Goal: Task Accomplishment & Management: Complete application form

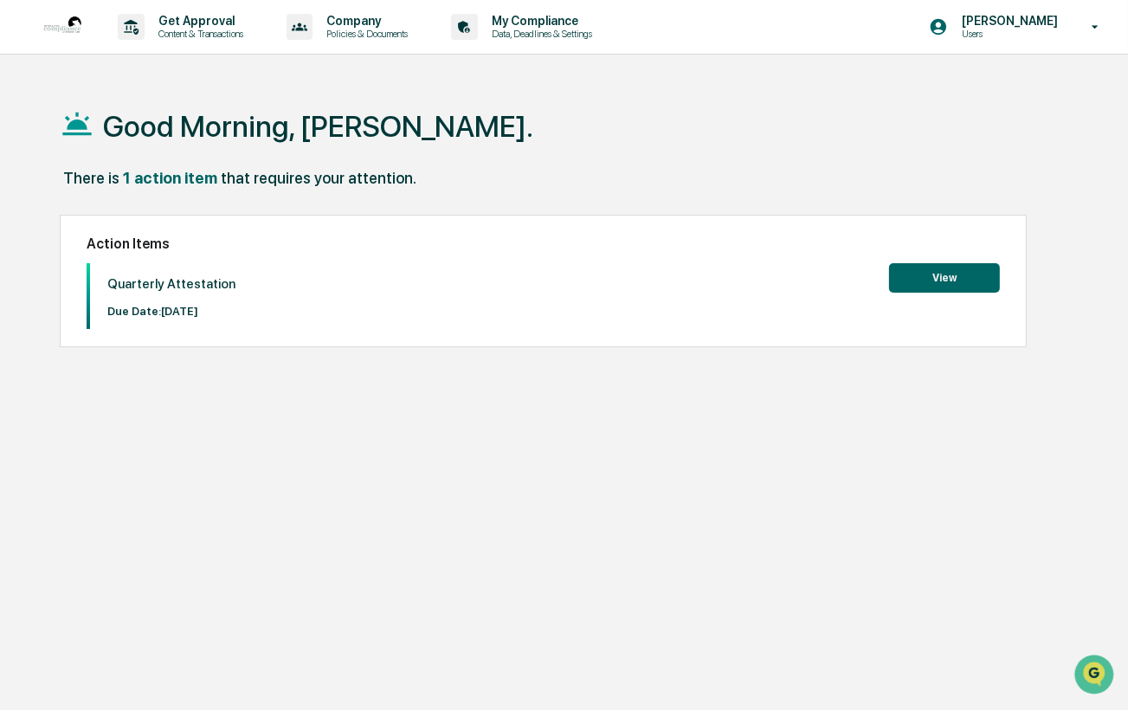
click at [935, 272] on button "View" at bounding box center [944, 277] width 111 height 29
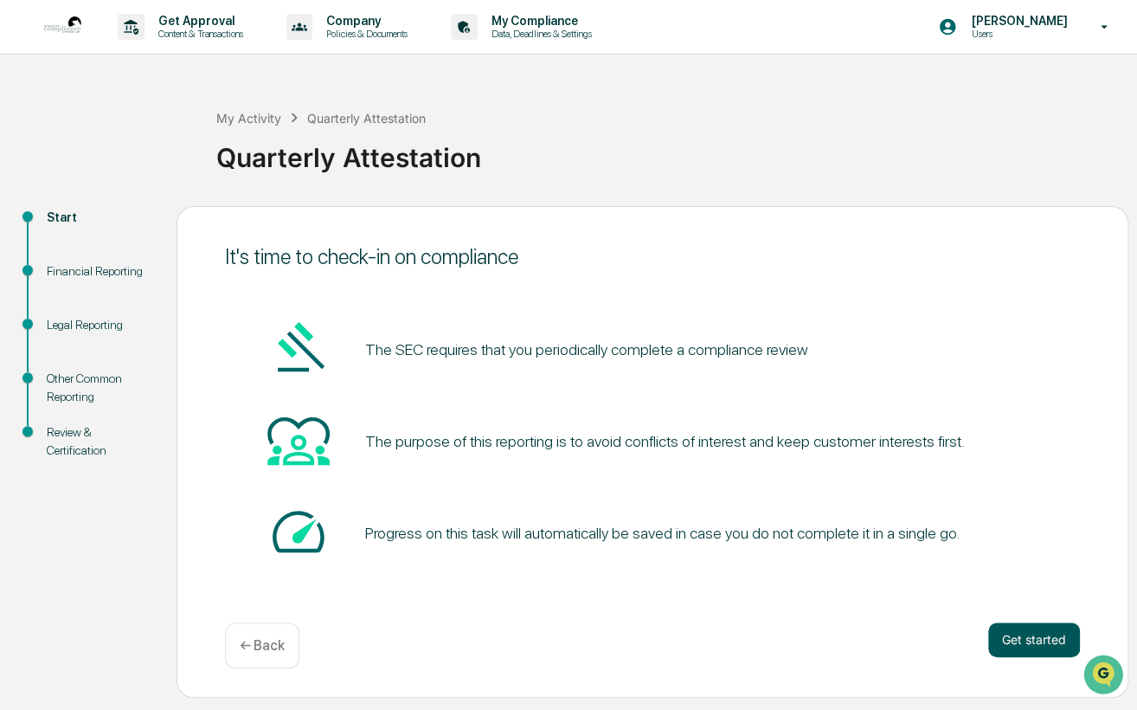
click at [1034, 636] on button "Get started" at bounding box center [1035, 639] width 92 height 35
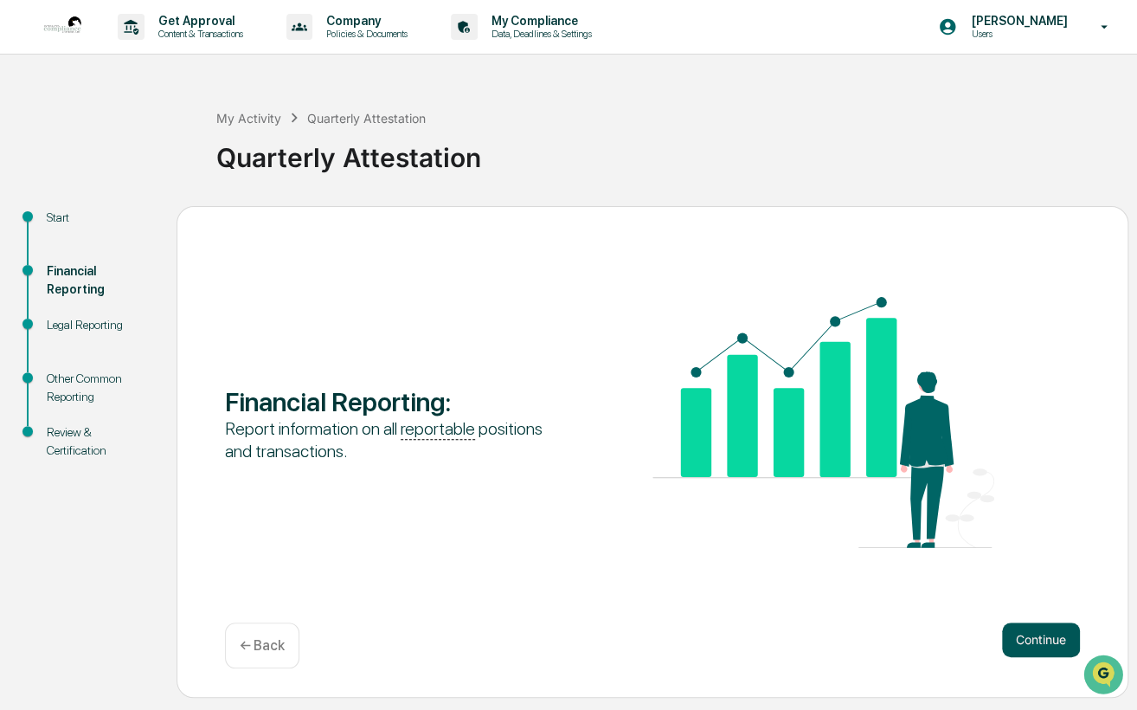
click at [1044, 629] on button "Continue" at bounding box center [1041, 639] width 78 height 35
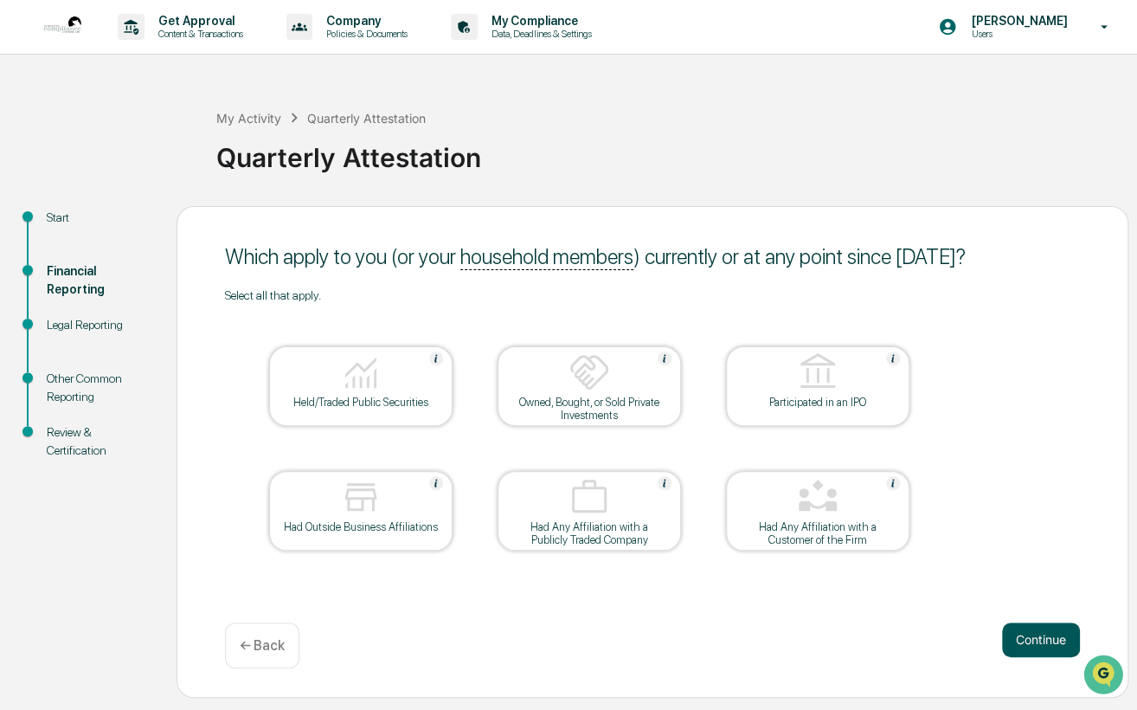
click at [1040, 640] on button "Continue" at bounding box center [1041, 639] width 78 height 35
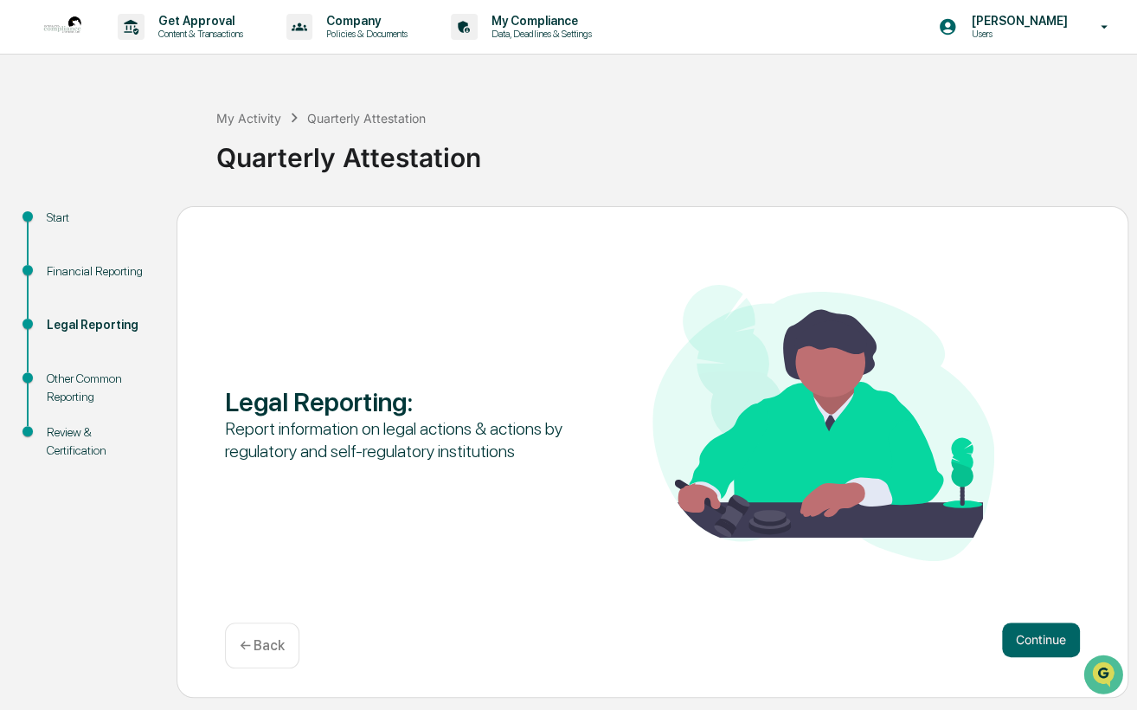
click at [1040, 640] on button "Continue" at bounding box center [1041, 639] width 78 height 35
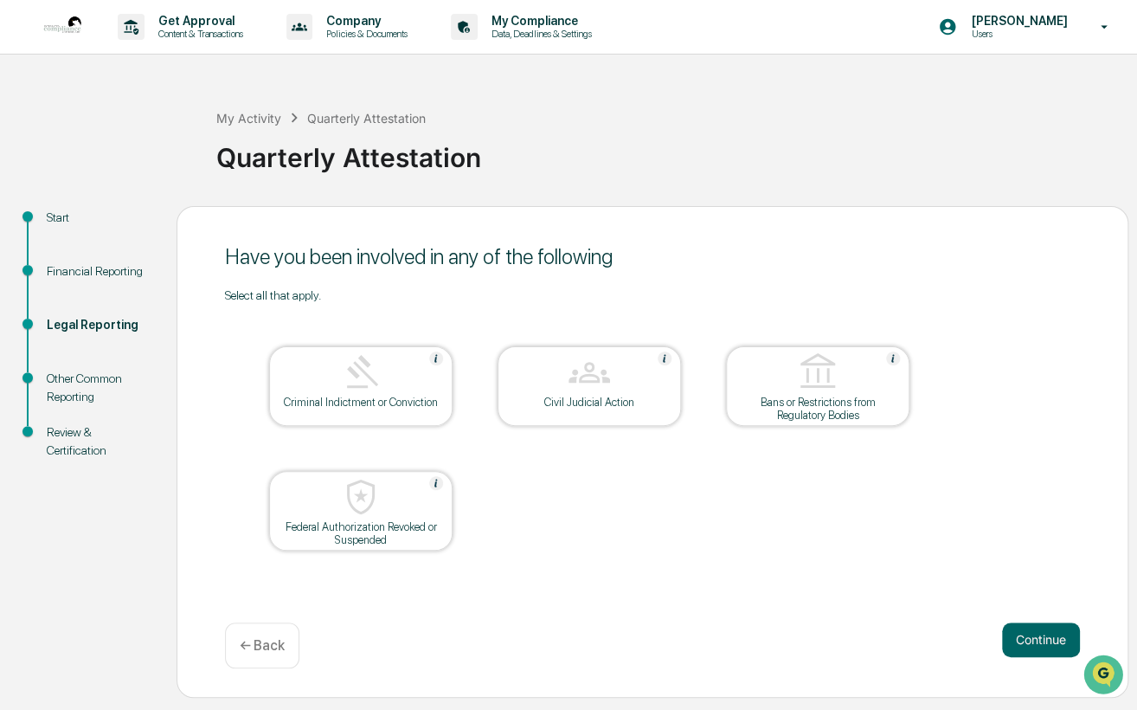
click at [1040, 640] on button "Continue" at bounding box center [1041, 639] width 78 height 35
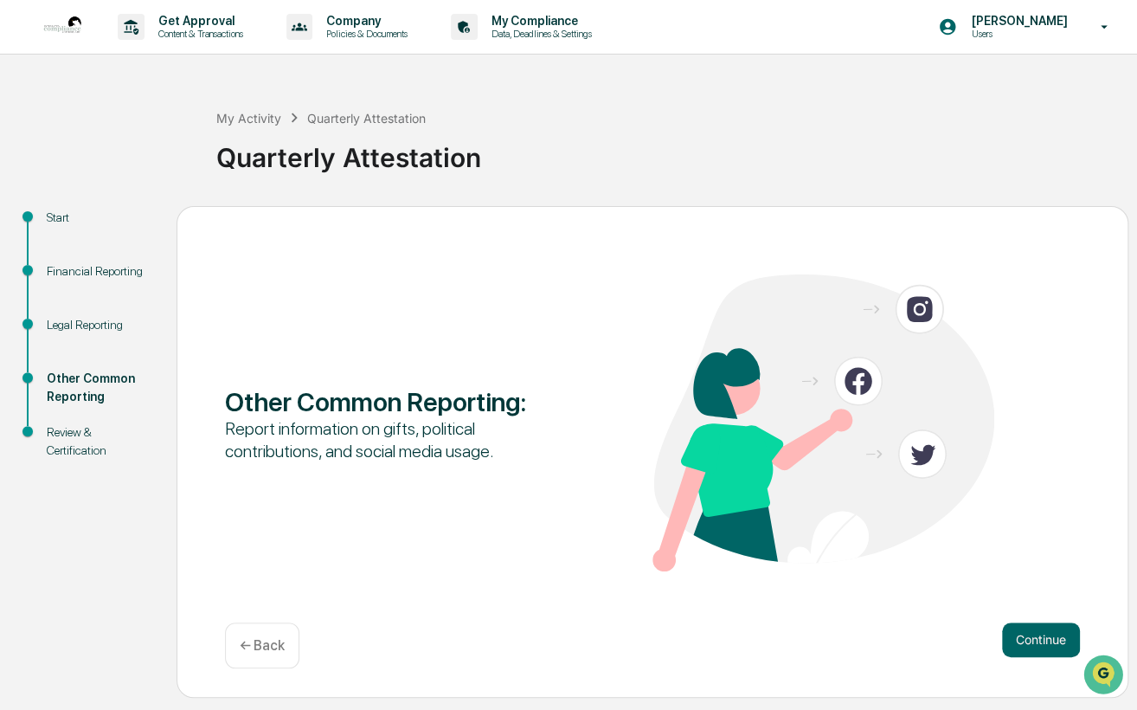
click at [1040, 640] on button "Continue" at bounding box center [1041, 639] width 78 height 35
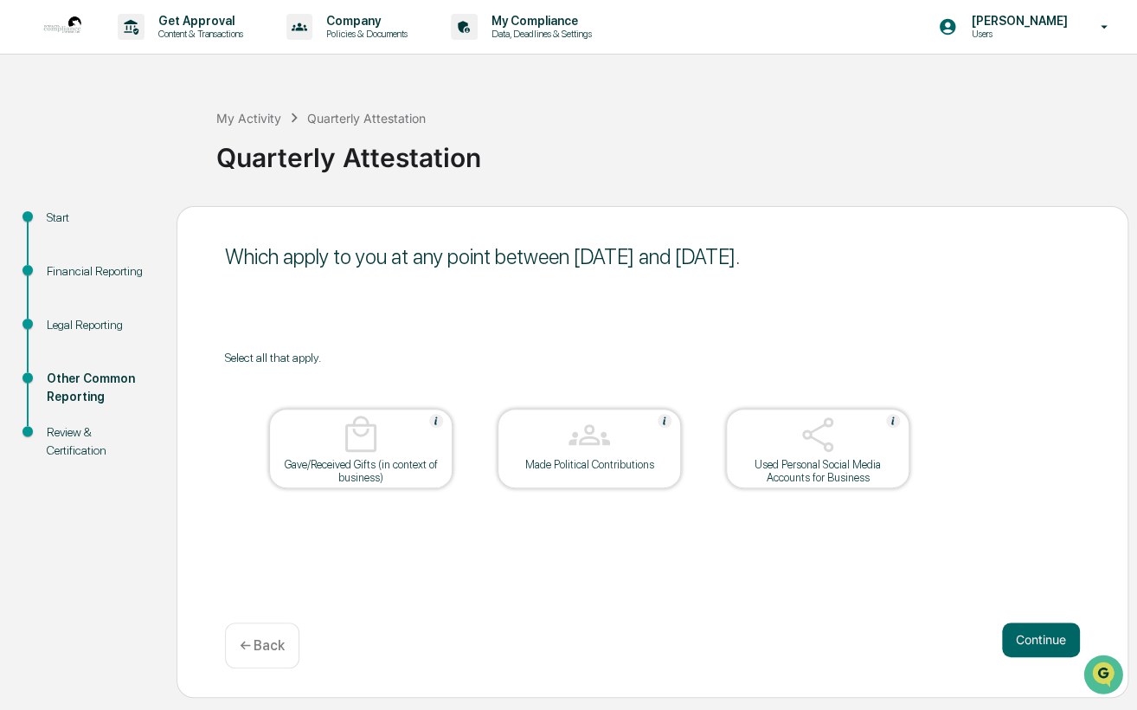
click at [1040, 640] on button "Continue" at bounding box center [1041, 639] width 78 height 35
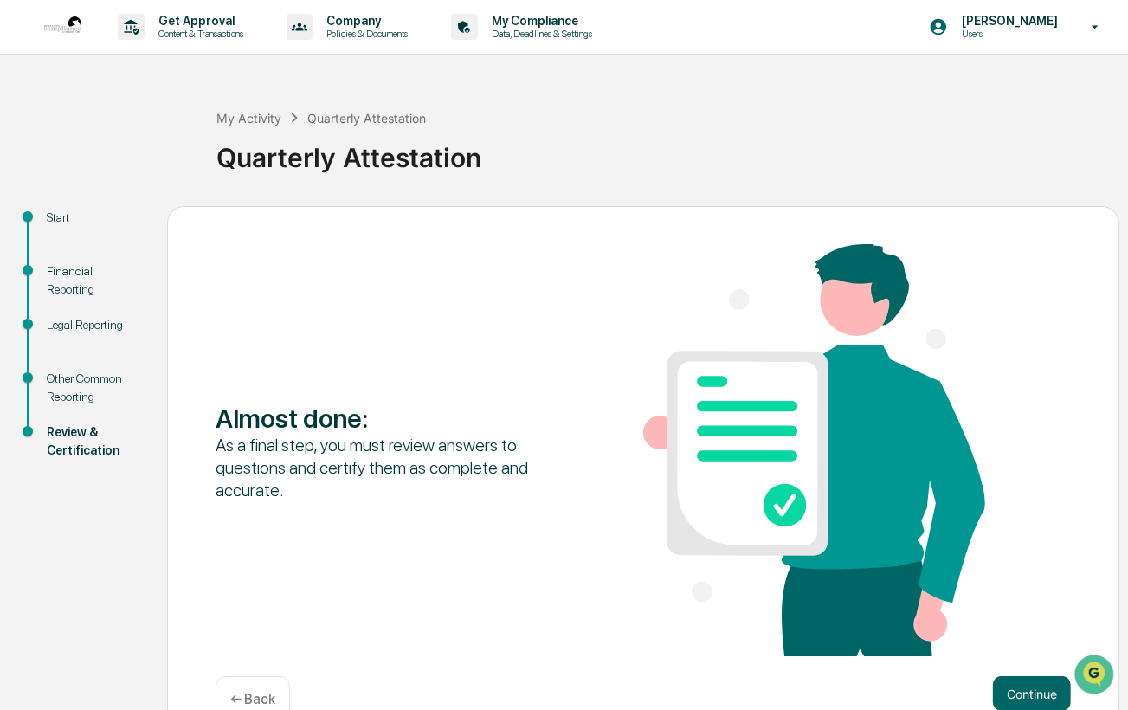
click at [1040, 640] on div "Almost done : As a final step, you must review answers to questions and certify…" at bounding box center [643, 451] width 855 height 415
click at [1031, 702] on button "Continue" at bounding box center [1032, 693] width 78 height 35
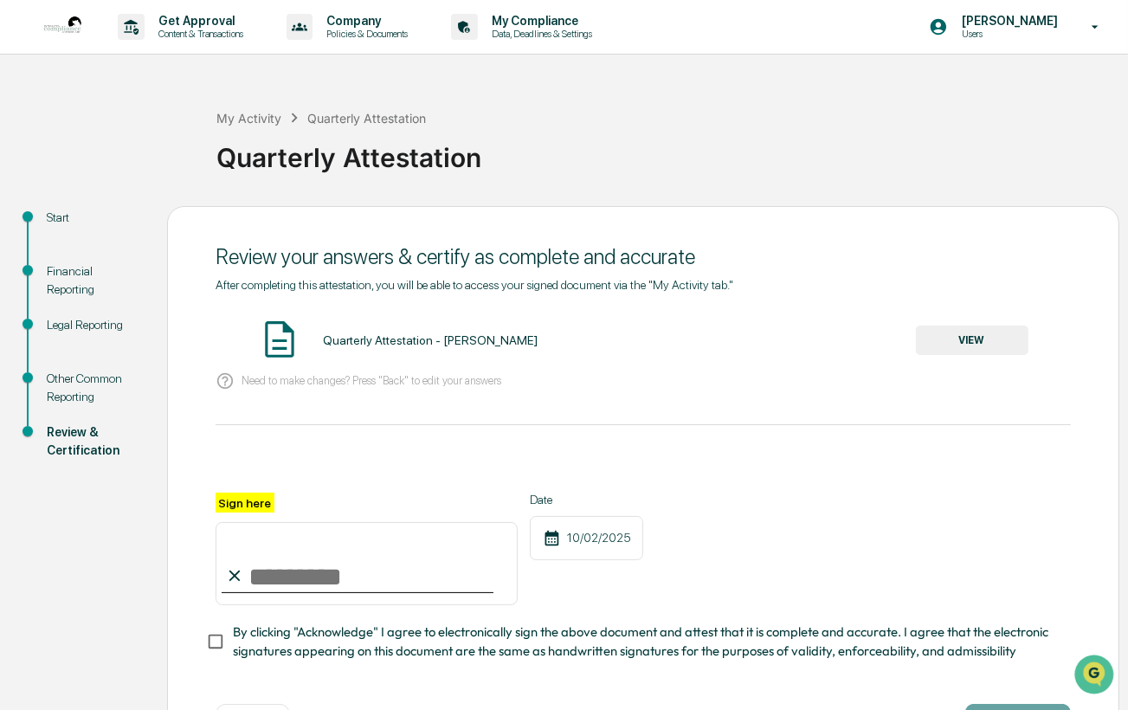
click at [297, 583] on input "Sign here" at bounding box center [367, 563] width 302 height 83
type input "**********"
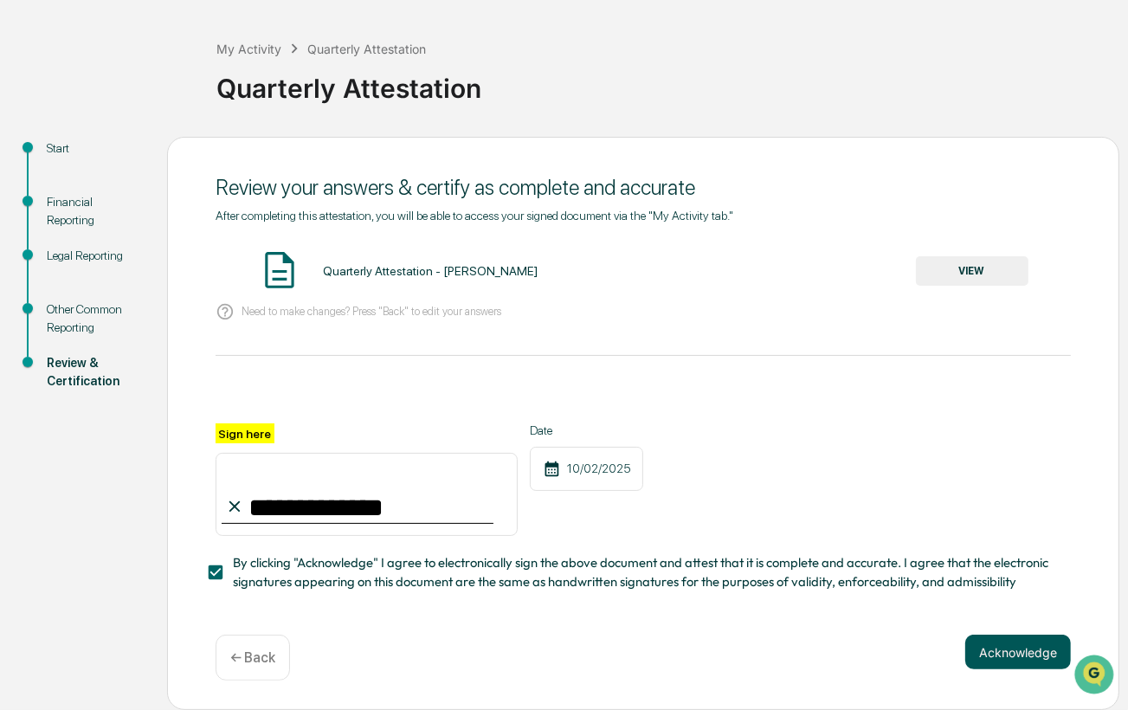
click at [1021, 648] on button "Acknowledge" at bounding box center [1018, 651] width 106 height 35
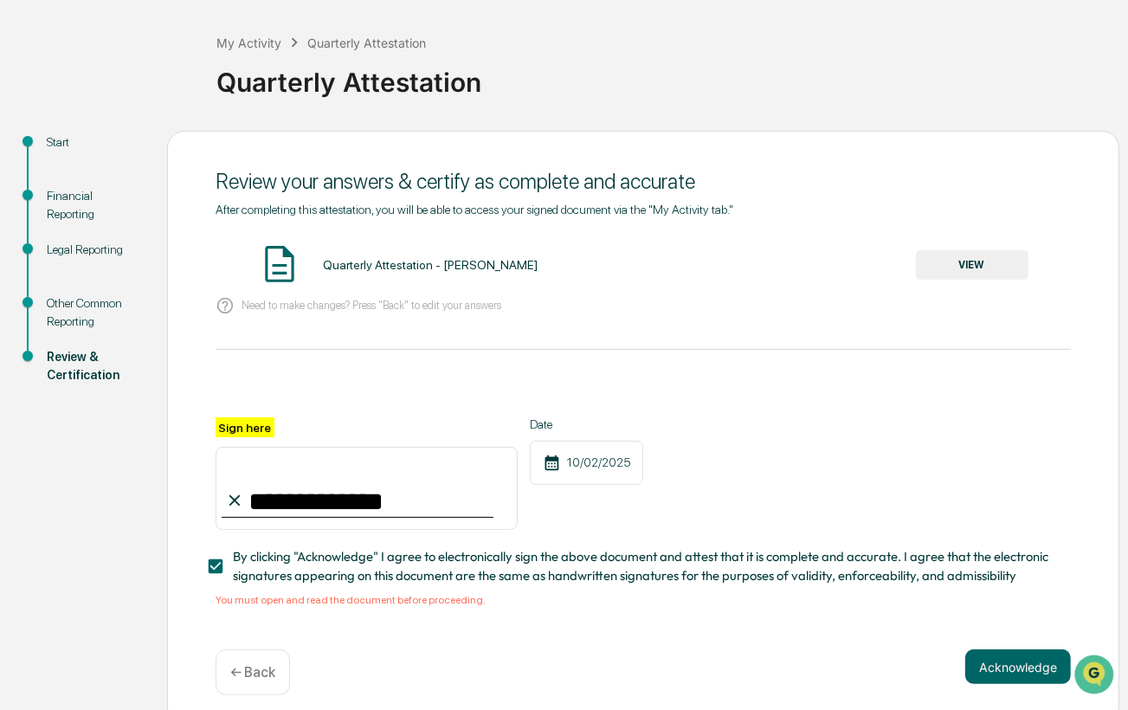
click at [978, 265] on button "VIEW" at bounding box center [972, 264] width 113 height 29
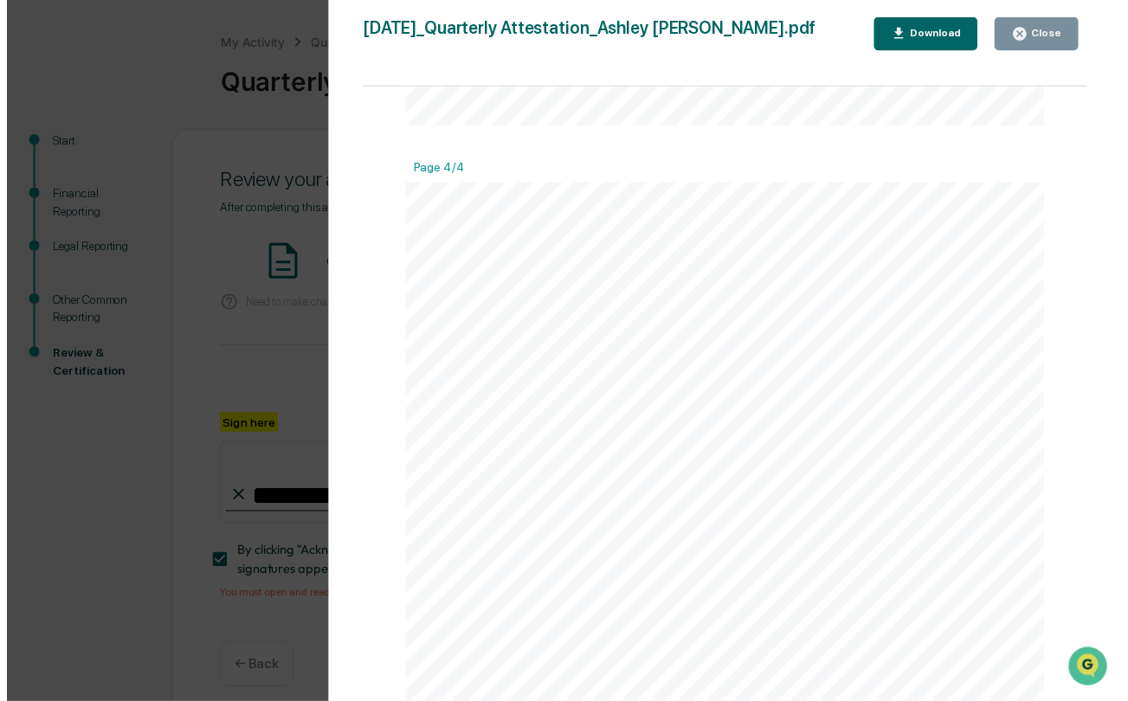
scroll to position [3248, 0]
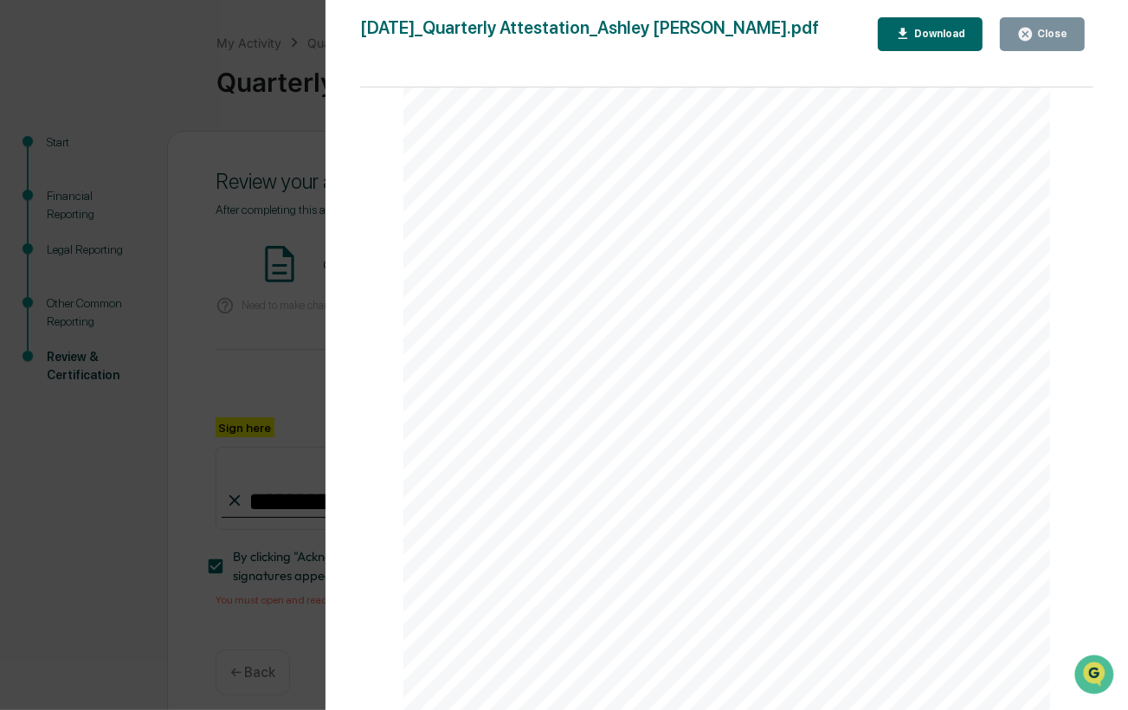
click at [1050, 33] on div "Close" at bounding box center [1051, 34] width 34 height 12
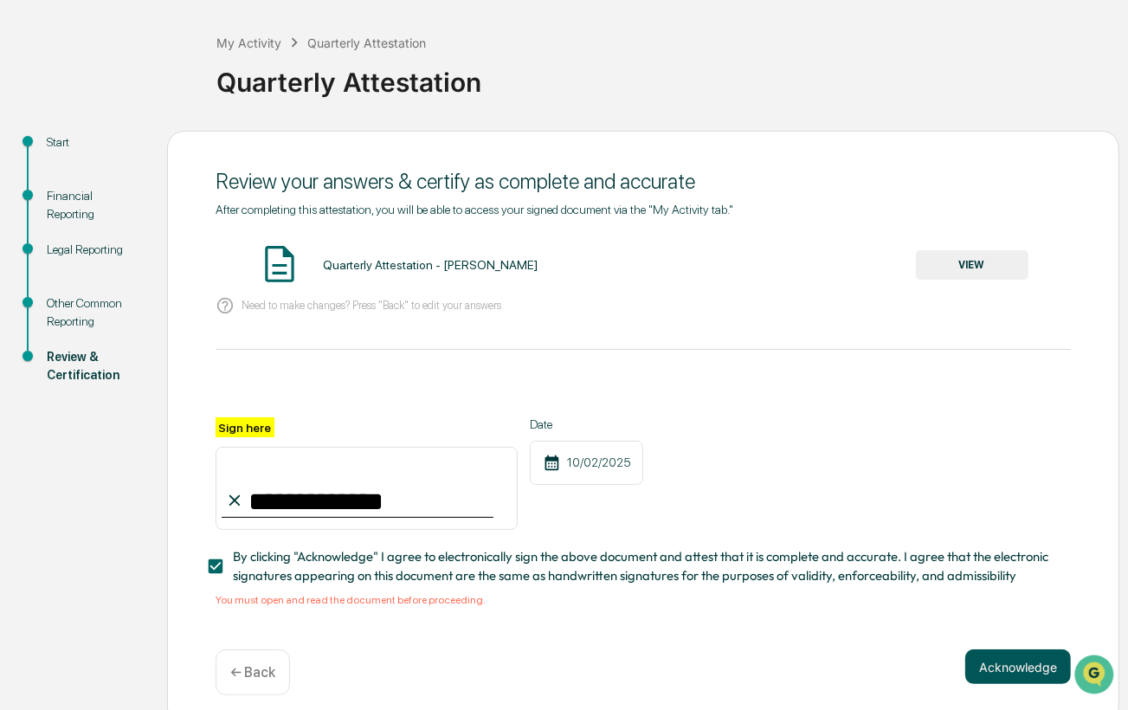
click at [1050, 673] on button "Acknowledge" at bounding box center [1018, 666] width 106 height 35
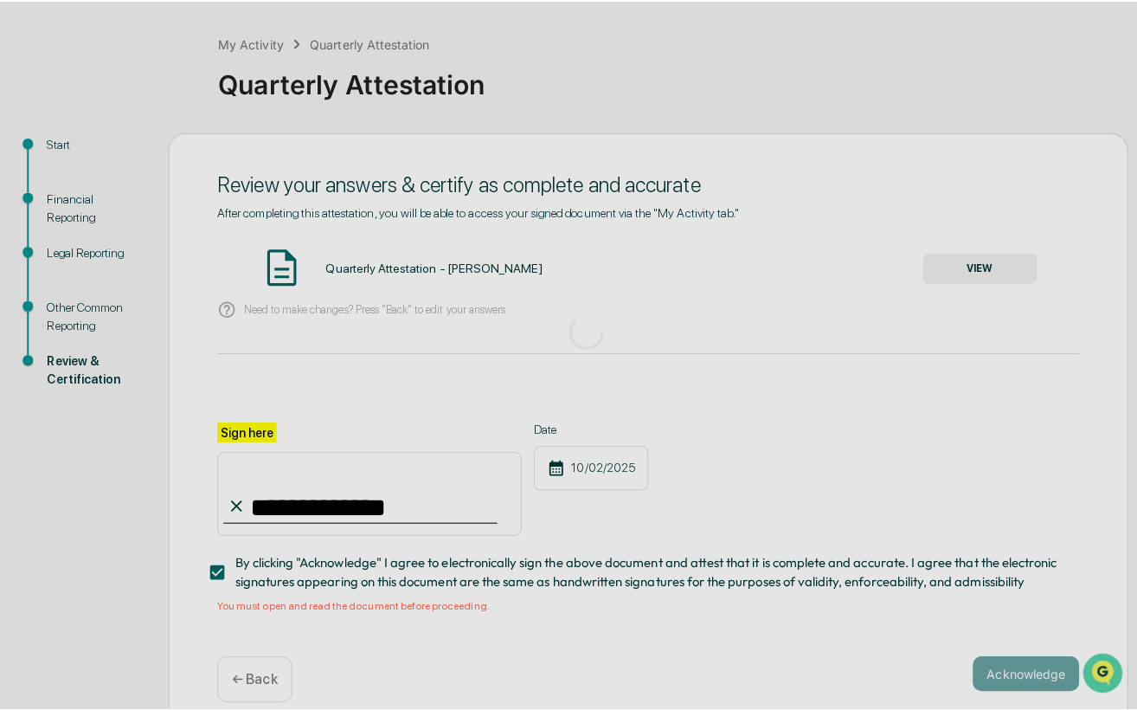
scroll to position [0, 0]
